Goal: Find specific page/section: Find specific page/section

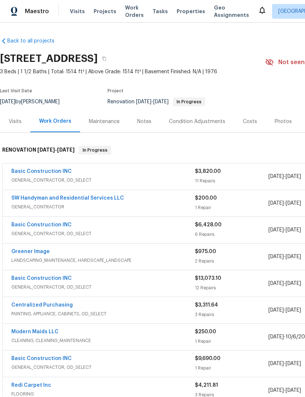
scroll to position [0, 0]
click at [70, 8] on span "Visits" at bounding box center [77, 11] width 15 height 7
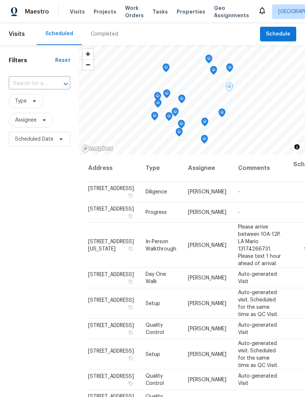
click at [109, 191] on span "[STREET_ADDRESS]" at bounding box center [111, 188] width 46 height 5
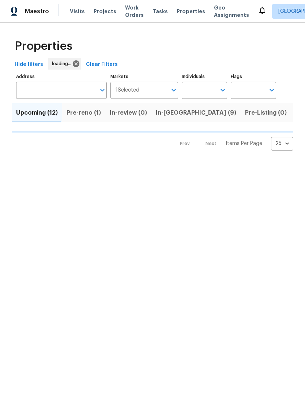
scroll to position [0, 0]
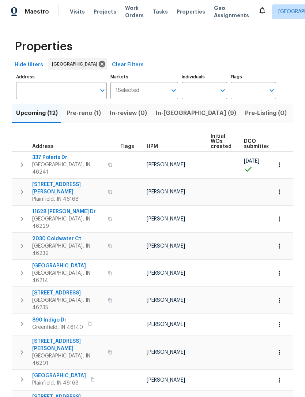
click at [35, 91] on input "Address" at bounding box center [56, 90] width 80 height 17
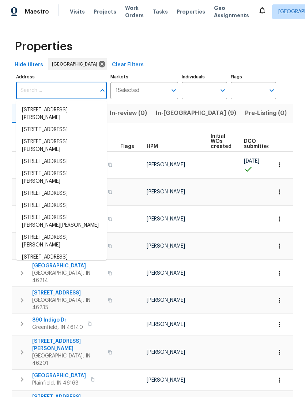
scroll to position [0, 0]
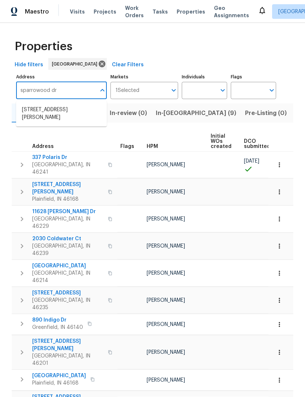
click at [27, 91] on input "sparrowood dr" at bounding box center [56, 90] width 80 height 17
click at [62, 91] on input "sparrowood dr" at bounding box center [56, 90] width 80 height 17
click at [70, 95] on input "sparrowood dr" at bounding box center [56, 90] width 80 height 17
click at [72, 87] on input "6614 sparrowood dr" at bounding box center [56, 90] width 80 height 17
type input "6"
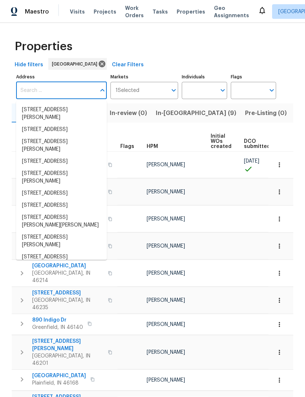
click at [280, 127] on div "Upcoming (12) Pre-reno (1) In-review (0) In-reno (9) Pre-Listing (0) Listed (44…" at bounding box center [153, 295] width 282 height 392
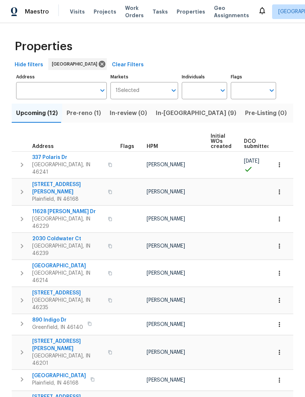
click at [86, 116] on span "Pre-reno (1)" at bounding box center [84, 113] width 34 height 10
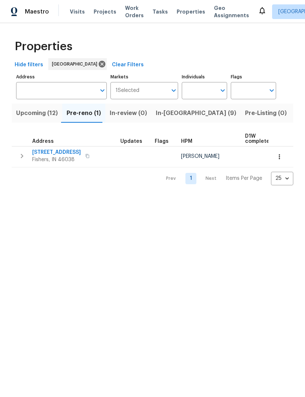
click at [167, 115] on span "In-reno (9)" at bounding box center [196, 113] width 80 height 10
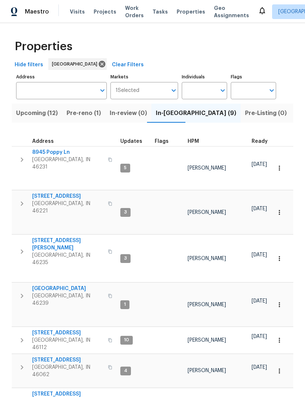
click at [280, 166] on icon "button" at bounding box center [279, 167] width 7 height 7
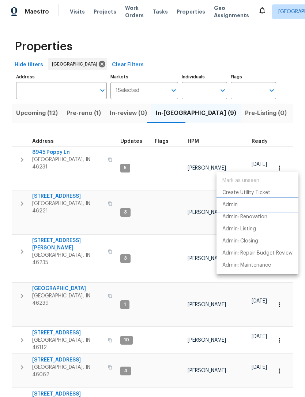
click at [239, 207] on li "Admin" at bounding box center [258, 205] width 82 height 12
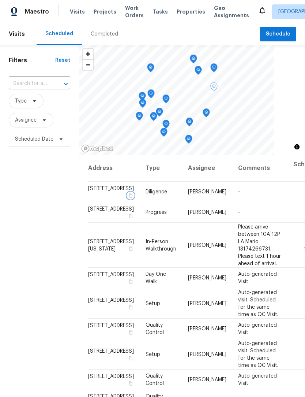
click at [127, 199] on button "button" at bounding box center [130, 195] width 7 height 7
